Goal: Subscribe to service/newsletter

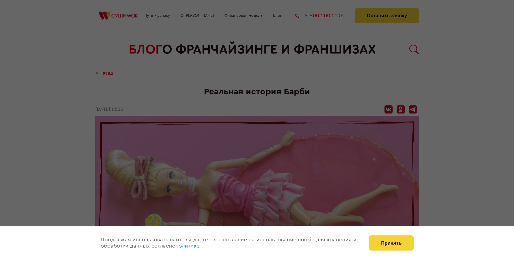
scroll to position [1303, 0]
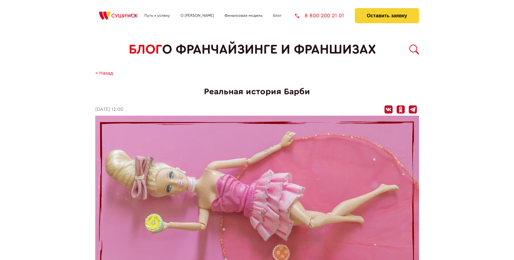
scroll to position [1303, 0]
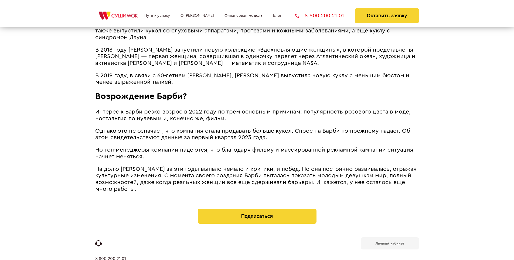
click at [390, 241] on b "Личный кабинет" at bounding box center [390, 243] width 29 height 4
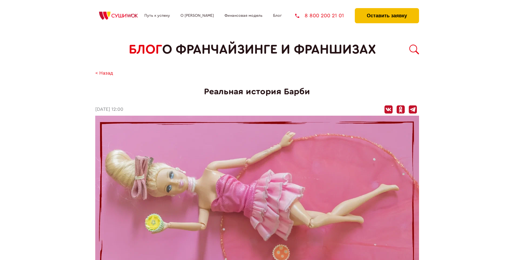
click at [387, 9] on button "Оставить заявку" at bounding box center [387, 15] width 64 height 15
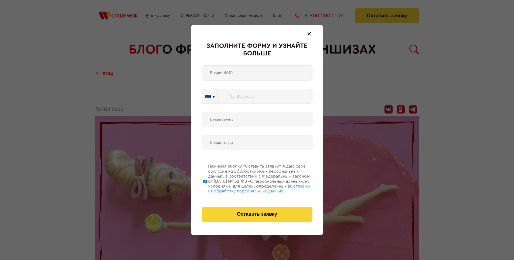
click at [250, 187] on span "Согласии на обработку персональных данных" at bounding box center [259, 188] width 102 height 9
click at [207, 187] on input "Нажимая кнопку “Оставить заявку”, я даю свое согласие на обработку моих персона…" at bounding box center [205, 180] width 4 height 43
checkbox input "false"
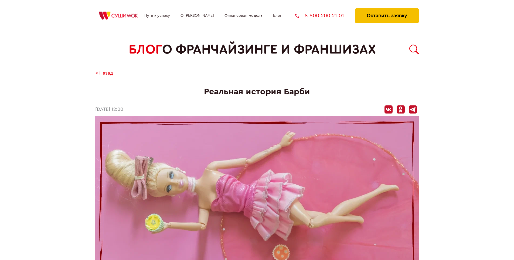
click at [387, 9] on button "Оставить заявку" at bounding box center [387, 15] width 64 height 15
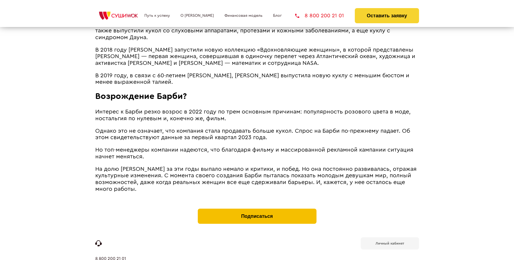
click at [257, 208] on button "Подписаться" at bounding box center [257, 215] width 119 height 15
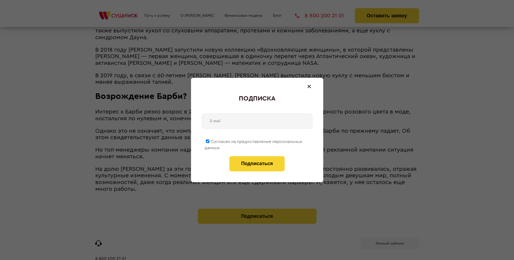
click at [254, 140] on span "Согласен на предоставление персональных данных" at bounding box center [253, 144] width 98 height 11
click at [209, 140] on input "Согласен на предоставление персональных данных" at bounding box center [208, 141] width 4 height 4
checkbox input "false"
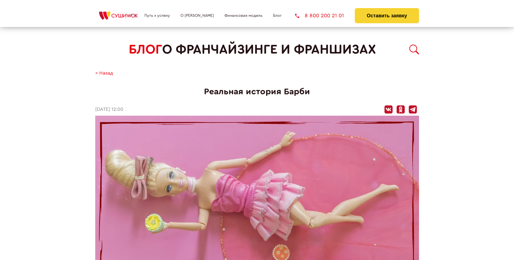
scroll to position [1303, 0]
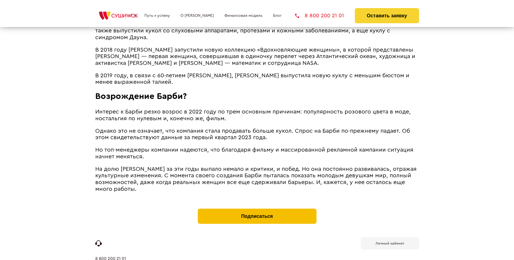
click at [257, 208] on button "Подписаться" at bounding box center [257, 215] width 119 height 15
